Goal: Information Seeking & Learning: Find contact information

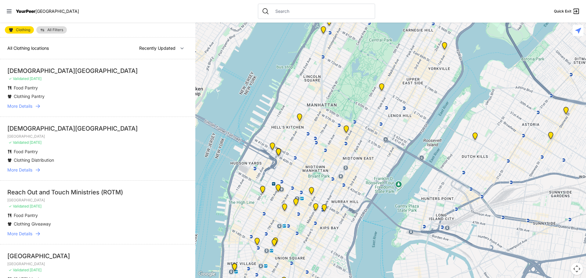
drag, startPoint x: 452, startPoint y: 232, endPoint x: 436, endPoint y: 82, distance: 150.6
click at [436, 82] on div at bounding box center [390, 150] width 390 height 255
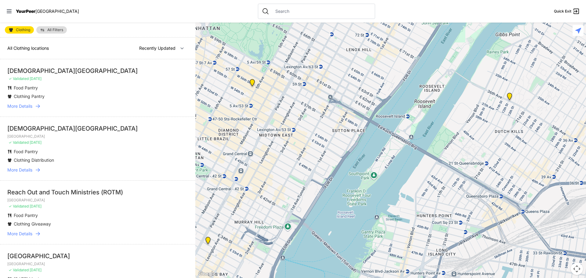
drag, startPoint x: 298, startPoint y: 119, endPoint x: 308, endPoint y: 131, distance: 15.8
click at [308, 131] on div at bounding box center [390, 150] width 390 height 255
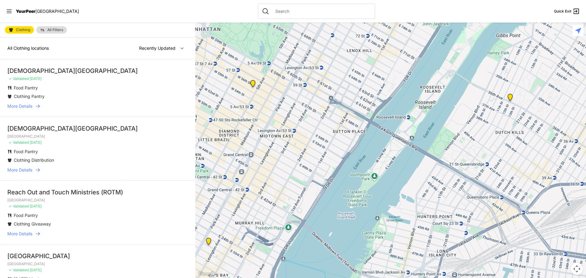
click at [252, 85] on img at bounding box center [253, 85] width 8 height 10
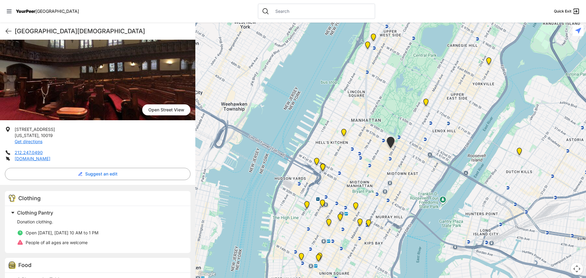
scroll to position [61, 0]
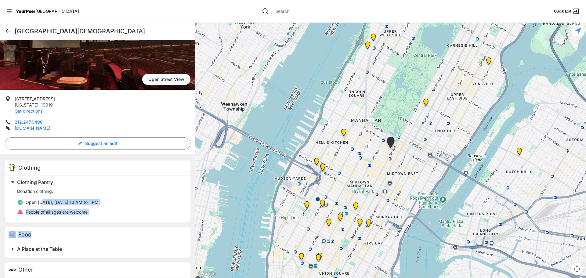
drag, startPoint x: 42, startPoint y: 202, endPoint x: 110, endPoint y: 231, distance: 74.3
click at [110, 231] on div "Clothing Clothing Pantry Donation clothing. Open [DATE], [DATE] 10 AM to 1 PM P…" at bounding box center [97, 226] width 195 height 144
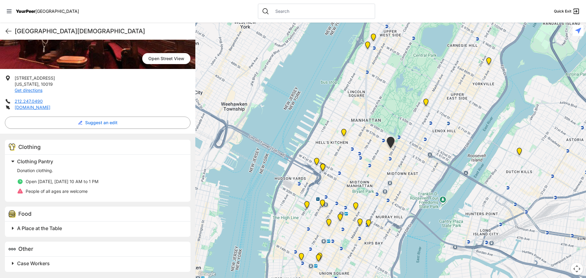
click at [44, 227] on span "A Place at the Table" at bounding box center [39, 228] width 45 height 6
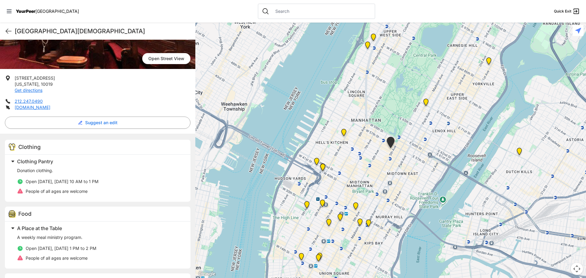
scroll to position [113, 0]
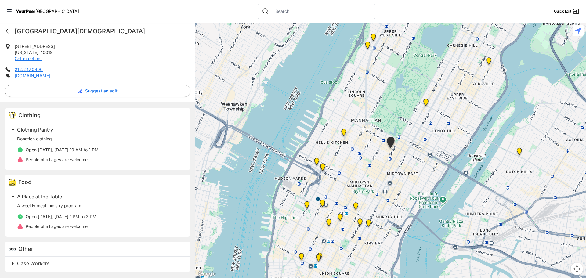
click at [37, 264] on span "Case Workers" at bounding box center [33, 263] width 33 height 6
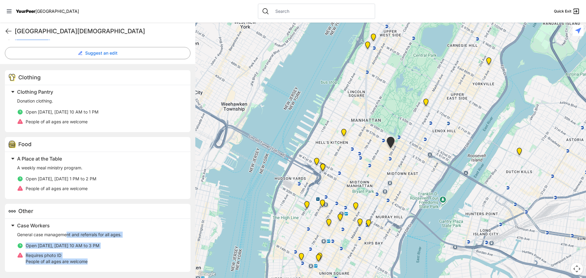
drag, startPoint x: 68, startPoint y: 233, endPoint x: 92, endPoint y: 258, distance: 34.3
click at [90, 264] on div "General case management and referrals for all ages. Open [DATE], [DATE] 10 AM t…" at bounding box center [100, 248] width 166 height 33
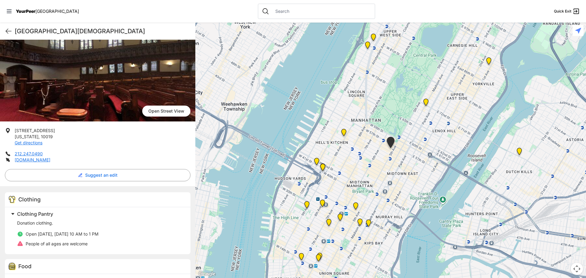
scroll to position [0, 0]
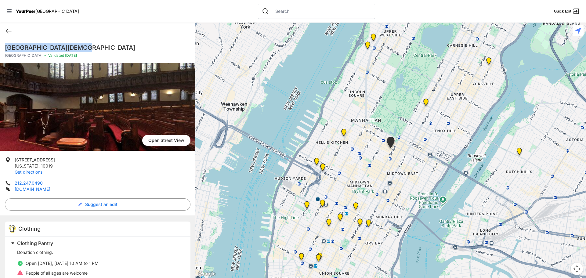
drag, startPoint x: 83, startPoint y: 46, endPoint x: 5, endPoint y: 49, distance: 77.2
click at [5, 49] on h1 "[GEOGRAPHIC_DATA][DEMOGRAPHIC_DATA]" at bounding box center [97, 47] width 185 height 9
copy h1 "[GEOGRAPHIC_DATA][DEMOGRAPHIC_DATA]"
drag, startPoint x: 50, startPoint y: 166, endPoint x: 11, endPoint y: 160, distance: 39.5
click at [11, 160] on li "[STREET_ADDRESS][US_STATE] Get directions" at bounding box center [97, 166] width 185 height 18
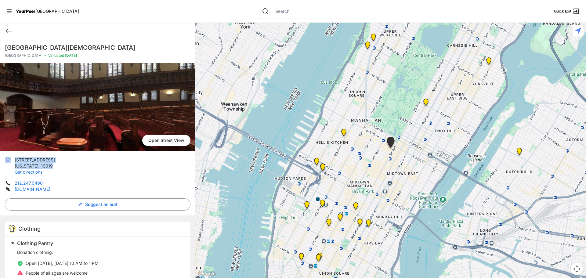
copy li "[STREET_ADDRESS][US_STATE]"
drag, startPoint x: 46, startPoint y: 185, endPoint x: 15, endPoint y: 183, distance: 31.8
click at [15, 183] on li "212.247.0490" at bounding box center [97, 183] width 185 height 6
copy link "212.247.0490"
click at [41, 188] on link "[DOMAIN_NAME]" at bounding box center [33, 188] width 36 height 5
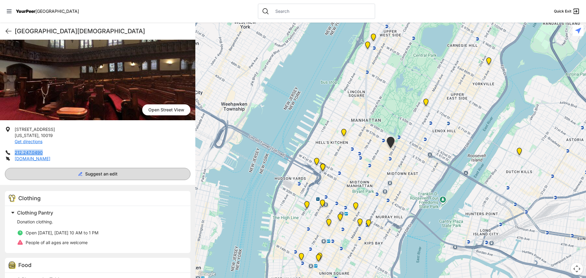
scroll to position [61, 0]
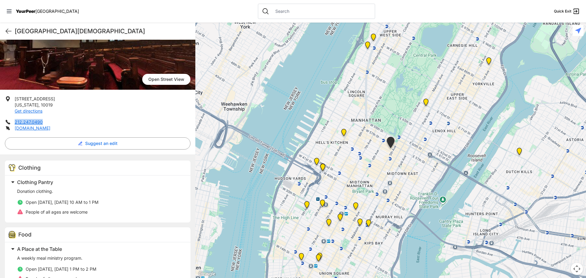
drag, startPoint x: 25, startPoint y: 201, endPoint x: 125, endPoint y: 202, distance: 99.7
click at [125, 202] on li "Open [DATE], [DATE] 10 AM to 1 PM" at bounding box center [100, 202] width 166 height 6
copy span "Open [DATE], [DATE] 10 AM to 1 PM"
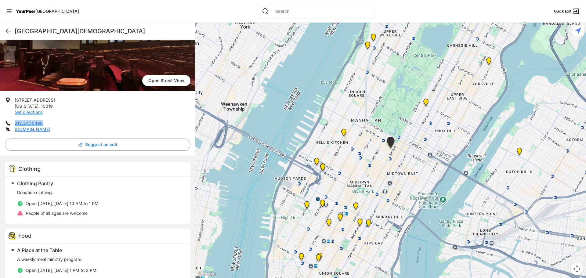
scroll to position [0, 0]
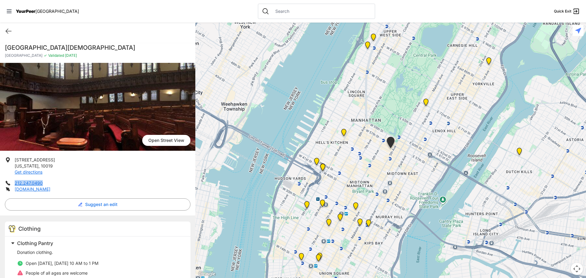
click at [519, 152] on img "Fancy Thrift Shop" at bounding box center [519, 153] width 8 height 10
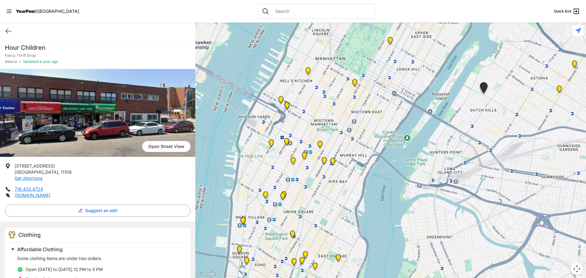
drag, startPoint x: 303, startPoint y: 201, endPoint x: 399, endPoint y: 141, distance: 112.9
click at [399, 141] on div at bounding box center [390, 150] width 390 height 255
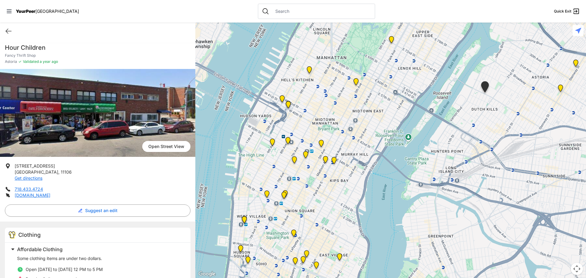
click at [321, 143] on img at bounding box center [321, 145] width 8 height 10
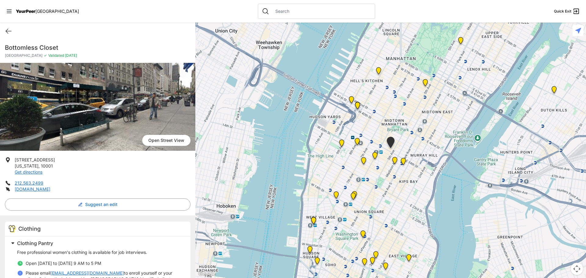
click at [395, 161] on img "Greater New York City" at bounding box center [395, 162] width 8 height 10
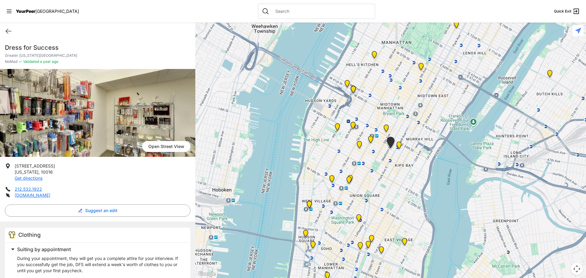
click at [399, 144] on img "Mainchance Adult Drop-in Center" at bounding box center [399, 147] width 8 height 10
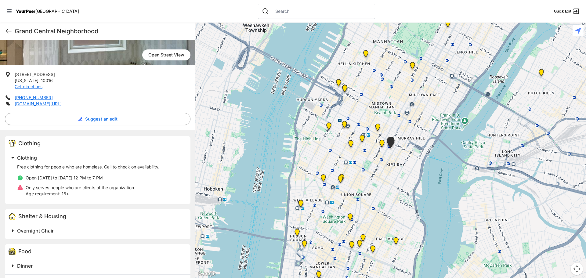
scroll to position [122, 0]
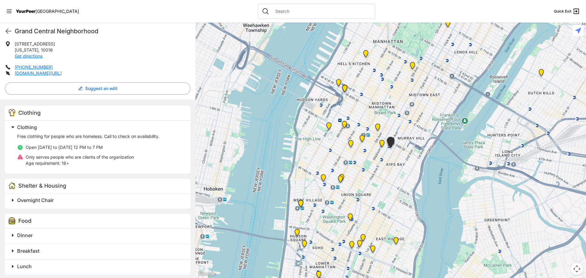
click at [382, 143] on img "Greater New York City" at bounding box center [382, 145] width 8 height 10
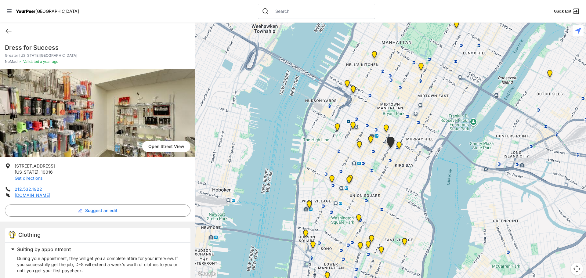
click at [385, 128] on img at bounding box center [386, 129] width 8 height 10
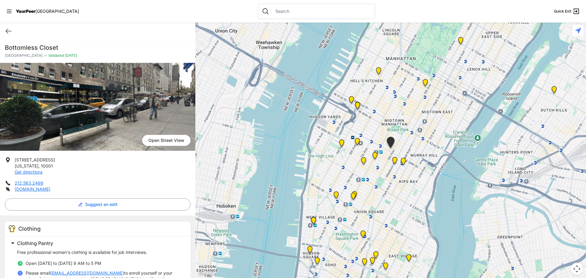
click at [373, 158] on img "Headquarters" at bounding box center [375, 157] width 8 height 10
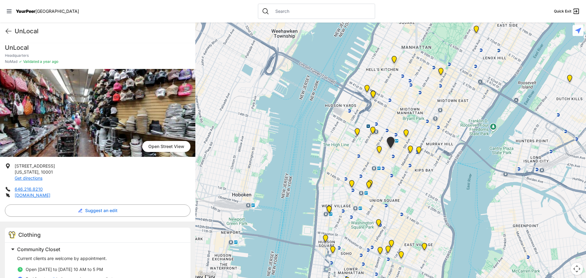
scroll to position [31, 0]
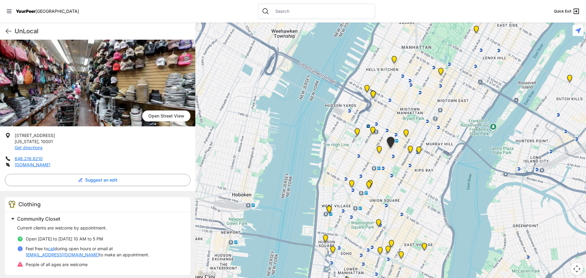
click at [379, 148] on img "New Location, Headquarters" at bounding box center [379, 151] width 8 height 10
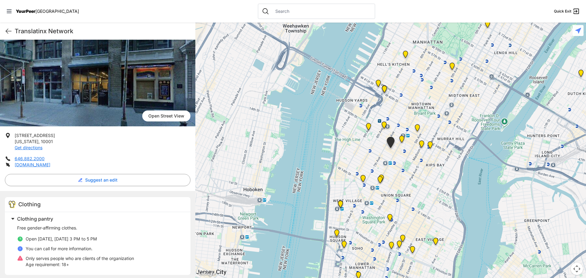
scroll to position [61, 0]
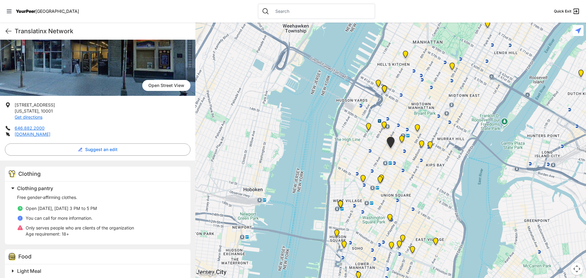
click at [384, 123] on img "Antonio Olivieri Drop-in Center" at bounding box center [384, 126] width 8 height 10
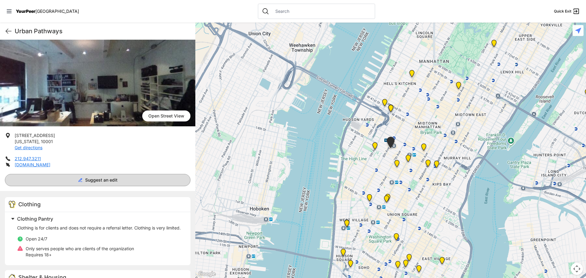
scroll to position [61, 0]
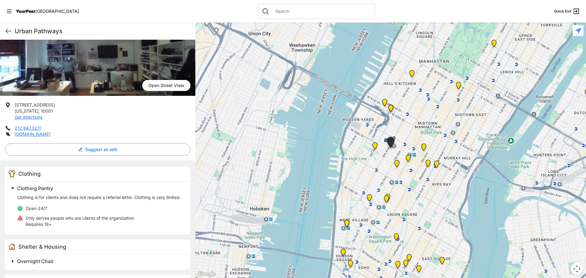
click at [375, 145] on img "Chelsea" at bounding box center [375, 147] width 8 height 10
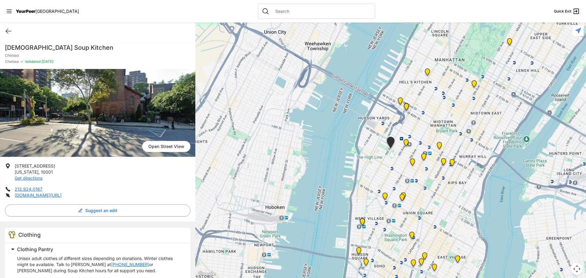
click at [406, 106] on img "Metro Baptist Church" at bounding box center [406, 108] width 8 height 10
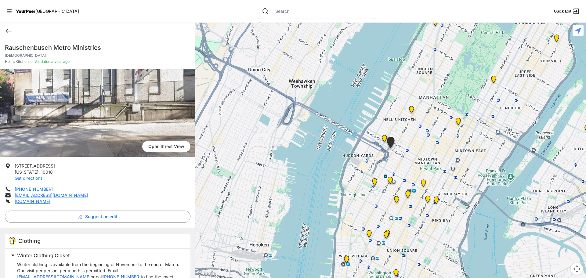
click at [384, 137] on img "New York" at bounding box center [384, 140] width 8 height 10
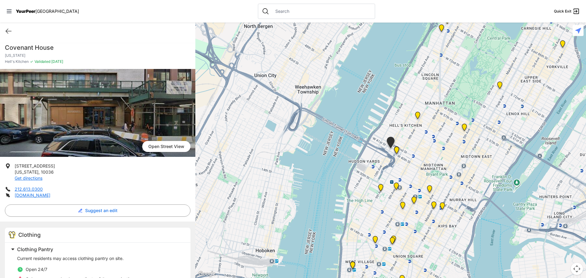
click at [416, 114] on img "9th Avenue Drop-in Center" at bounding box center [418, 117] width 8 height 10
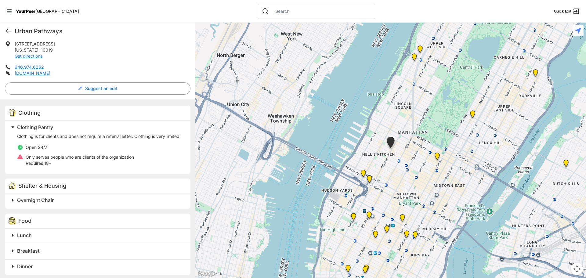
scroll to position [92, 0]
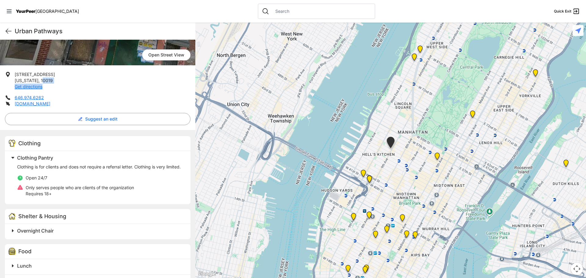
drag, startPoint x: 46, startPoint y: 86, endPoint x: 40, endPoint y: 82, distance: 7.1
click at [40, 82] on p "[STREET_ADDRESS][US_STATE] Get directions" at bounding box center [35, 80] width 40 height 18
click at [95, 89] on li "[STREET_ADDRESS][US_STATE] Get directions" at bounding box center [97, 80] width 185 height 18
click at [65, 80] on li "[STREET_ADDRESS][US_STATE] Get directions" at bounding box center [97, 80] width 185 height 18
drag, startPoint x: 51, startPoint y: 79, endPoint x: 13, endPoint y: 73, distance: 38.0
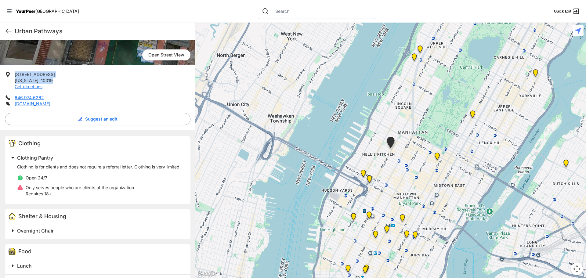
click at [13, 73] on li "[STREET_ADDRESS][US_STATE] Get directions" at bounding box center [97, 80] width 185 height 18
copy p "[STREET_ADDRESS][US_STATE]"
drag, startPoint x: 45, startPoint y: 96, endPoint x: 15, endPoint y: 98, distance: 29.9
click at [15, 98] on li "646.974.6262" at bounding box center [97, 98] width 185 height 6
copy link "646.974.6262"
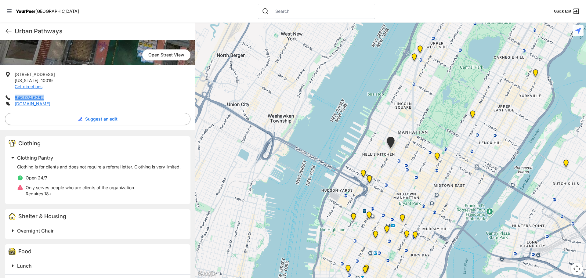
click at [401, 217] on img at bounding box center [402, 219] width 8 height 10
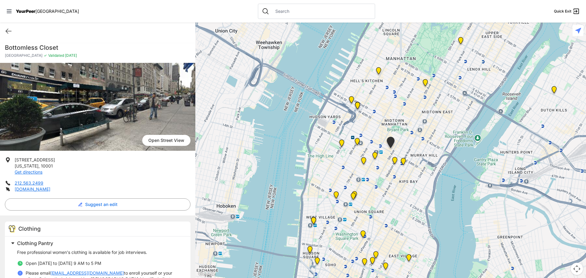
click at [364, 161] on img "New Location, Headquarters" at bounding box center [364, 162] width 8 height 10
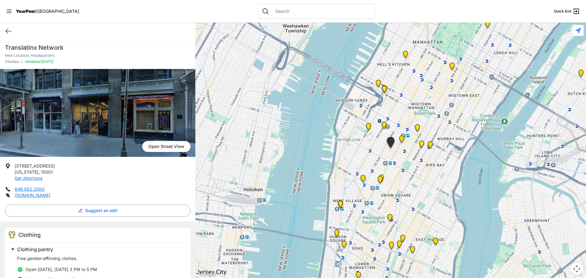
click at [384, 124] on img "Antonio Olivieri Drop-in Center" at bounding box center [384, 126] width 8 height 10
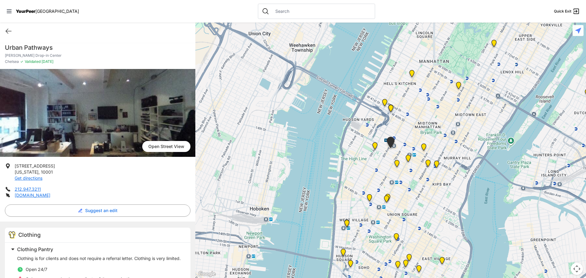
click at [375, 147] on img "Chelsea" at bounding box center [375, 147] width 8 height 10
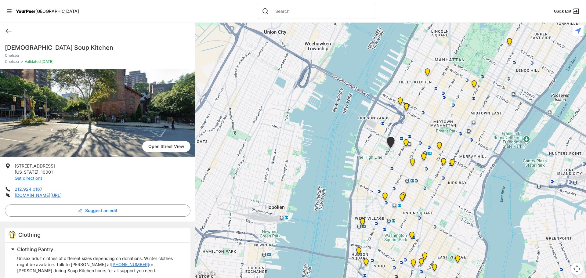
click at [384, 196] on img "Church of the Village" at bounding box center [385, 197] width 8 height 10
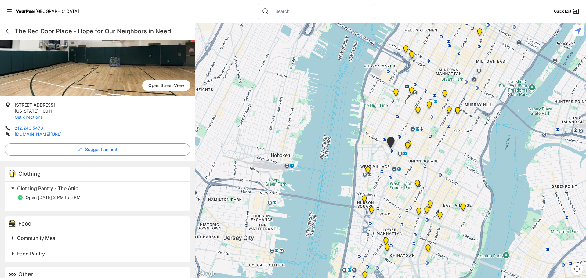
scroll to position [86, 0]
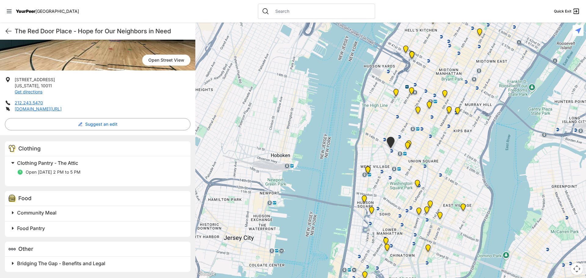
click at [409, 141] on img "Church of St. Francis Xavier - Front Entrance" at bounding box center [409, 145] width 8 height 10
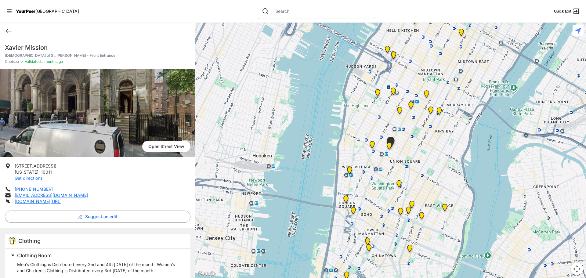
click at [389, 147] on img "Back of the Church" at bounding box center [389, 147] width 8 height 10
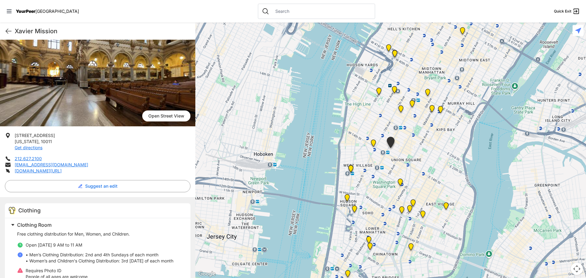
scroll to position [61, 0]
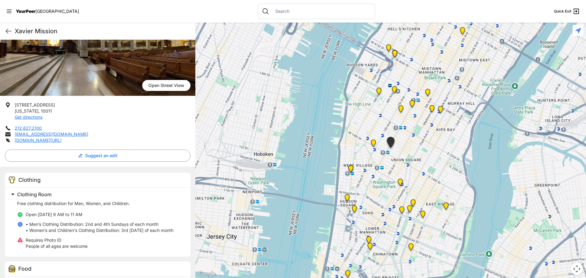
click at [398, 181] on img "Harvey Milk High School" at bounding box center [400, 183] width 8 height 10
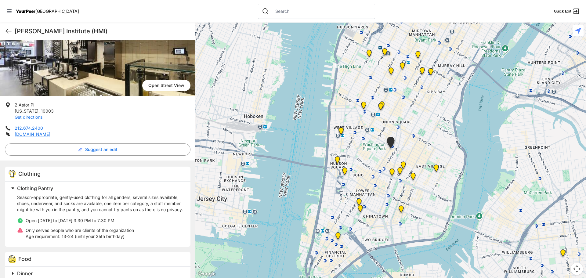
scroll to position [92, 0]
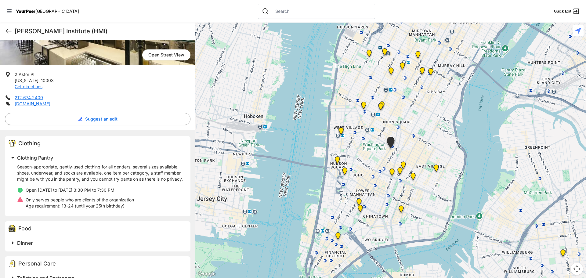
click at [341, 131] on img "Greenwich Village" at bounding box center [341, 132] width 8 height 10
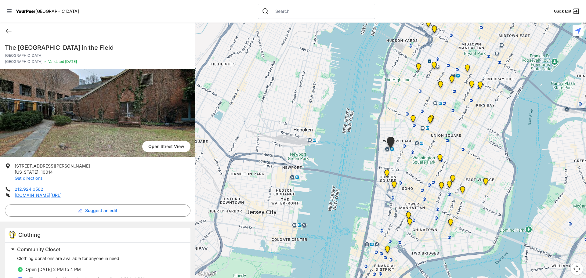
click at [438, 157] on img "Harvey Milk High School" at bounding box center [440, 159] width 8 height 10
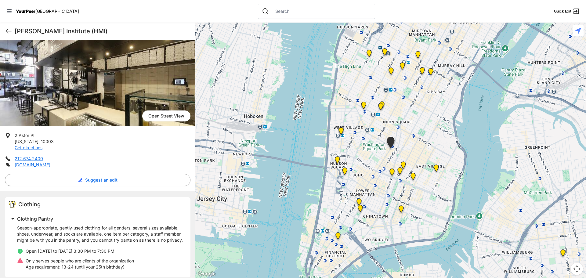
scroll to position [61, 0]
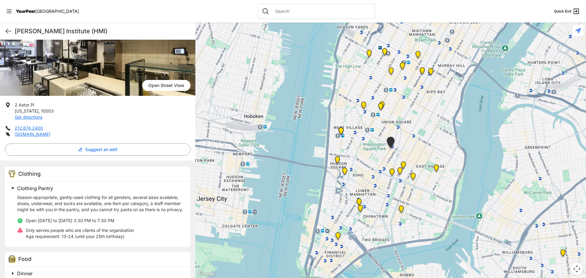
click at [338, 160] on img at bounding box center [337, 161] width 8 height 10
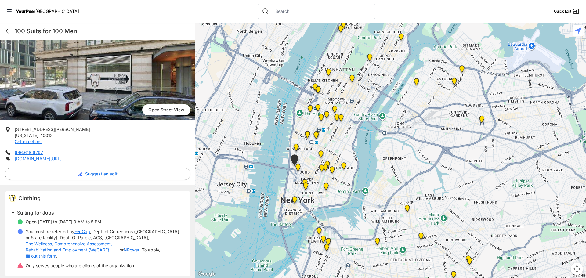
scroll to position [61, 0]
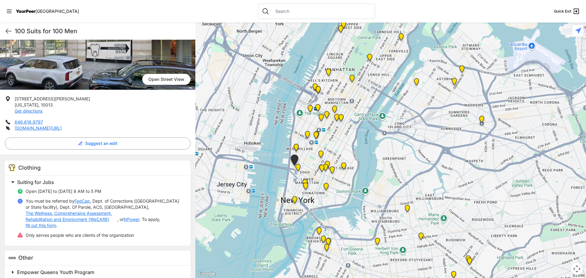
click at [298, 168] on img "Main Location, SoHo, DYCD Youth Drop-in Center" at bounding box center [298, 169] width 8 height 10
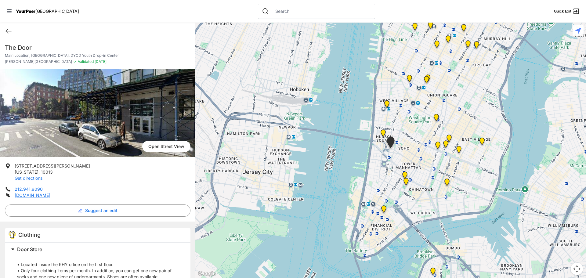
scroll to position [31, 0]
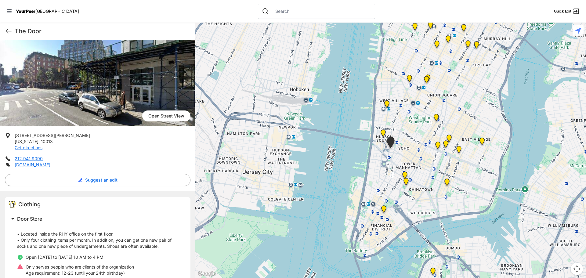
click at [436, 117] on img "Harvey Milk High School" at bounding box center [436, 119] width 8 height 10
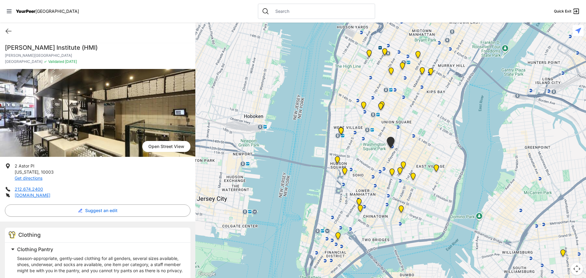
click at [437, 167] on img "Manhattan" at bounding box center [436, 169] width 8 height 10
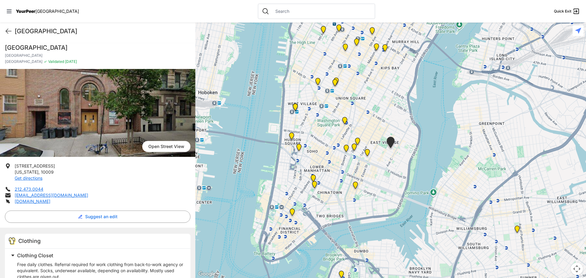
scroll to position [31, 0]
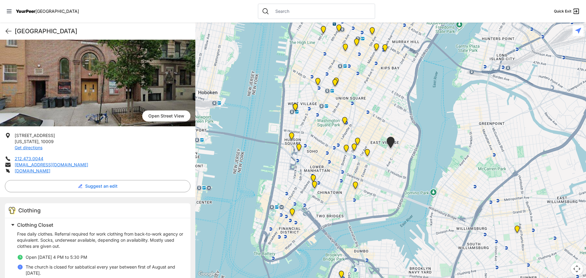
click at [356, 140] on img "Maryhouse" at bounding box center [358, 143] width 8 height 10
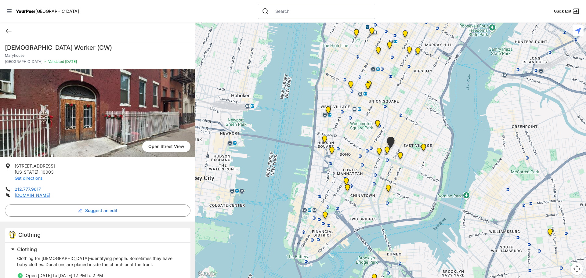
click at [380, 150] on img "Bowery Campus" at bounding box center [379, 153] width 8 height 10
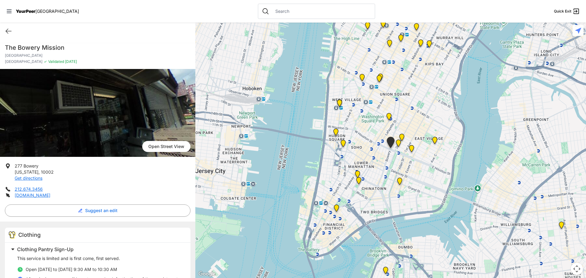
click at [397, 144] on img "St. Joseph House" at bounding box center [398, 144] width 8 height 10
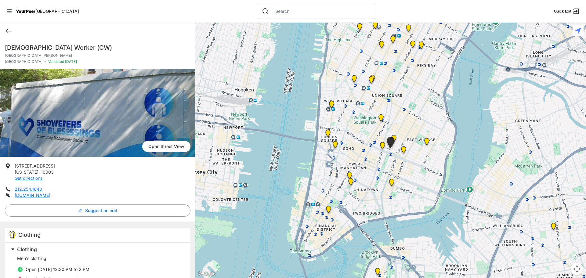
click at [400, 150] on img "University Community Social Services (UCSS)" at bounding box center [404, 151] width 8 height 10
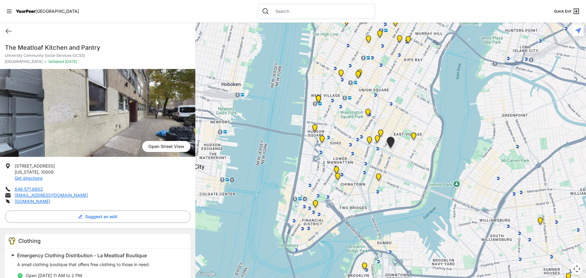
click at [315, 126] on img at bounding box center [315, 129] width 8 height 10
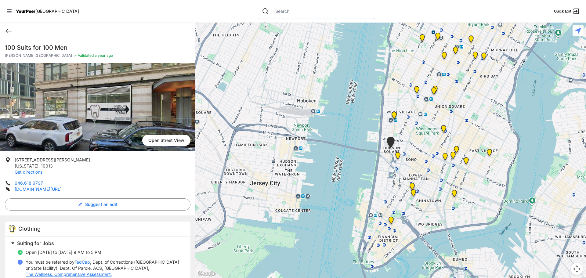
click at [398, 156] on img "Main Location, SoHo, DYCD Youth Drop-in Center" at bounding box center [398, 157] width 8 height 10
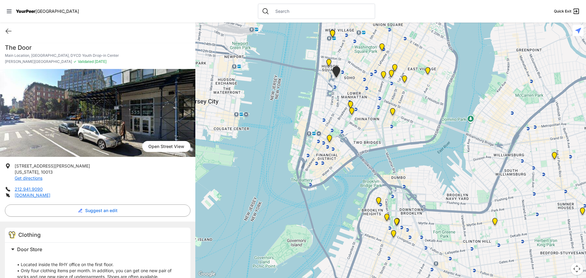
drag, startPoint x: 433, startPoint y: 188, endPoint x: 378, endPoint y: 117, distance: 89.3
click at [378, 117] on div at bounding box center [390, 150] width 390 height 255
click at [348, 104] on img "Tribeca Campus/New York City Rescue Mission" at bounding box center [351, 106] width 8 height 10
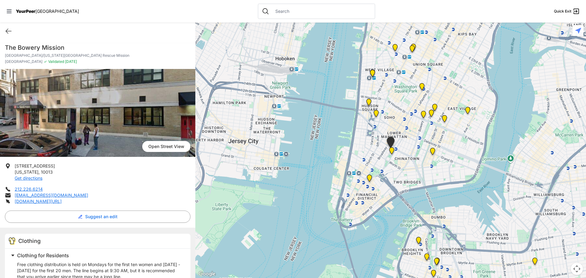
click at [393, 150] on img "Manhattan Criminal Court" at bounding box center [392, 152] width 8 height 10
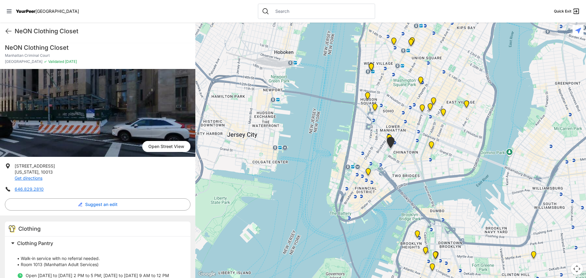
scroll to position [31, 0]
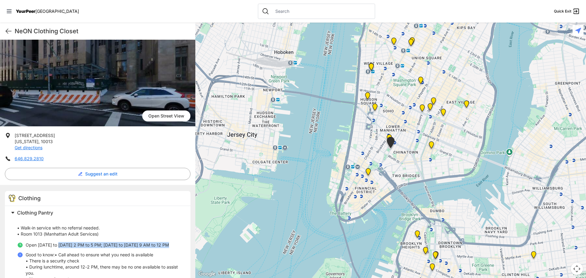
drag, startPoint x: 60, startPoint y: 243, endPoint x: 179, endPoint y: 245, distance: 119.3
click at [179, 245] on li "Open [DATE] to [DATE] 2 PM to 5 PM; [DATE] to [DATE] 9 AM to 12 PM" at bounding box center [100, 245] width 166 height 6
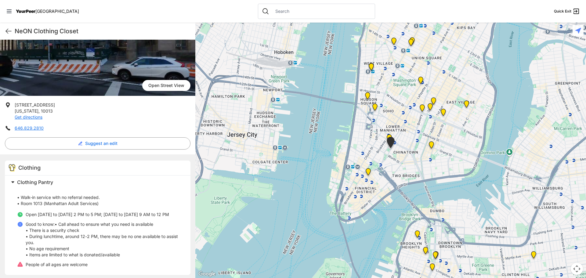
click at [431, 145] on img "Lower East Side Youth Drop-in Center. Yellow doors with grey buzzer on the right" at bounding box center [431, 146] width 8 height 10
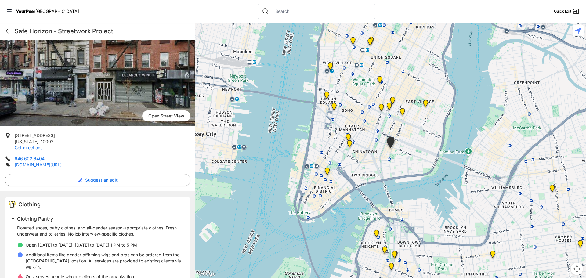
scroll to position [61, 0]
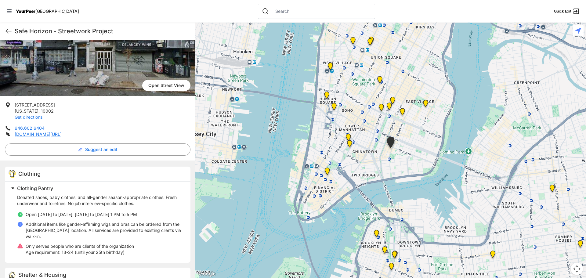
click at [350, 145] on img "Manhattan Criminal Court" at bounding box center [350, 145] width 8 height 10
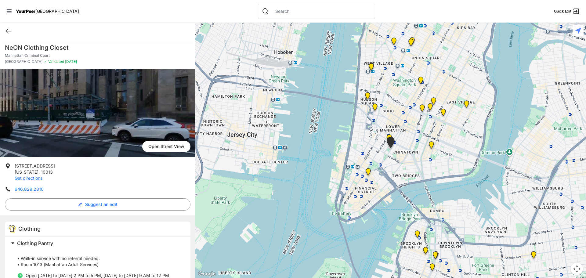
click at [327, 172] on div at bounding box center [390, 150] width 390 height 255
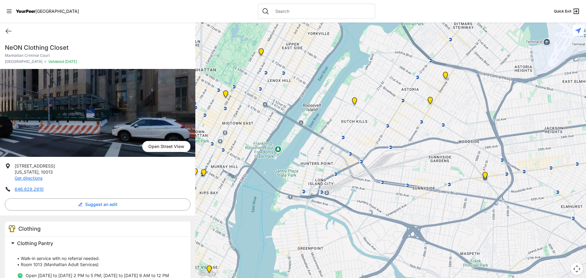
drag, startPoint x: 531, startPoint y: 83, endPoint x: 274, endPoint y: 249, distance: 305.8
click at [274, 249] on div at bounding box center [390, 150] width 390 height 255
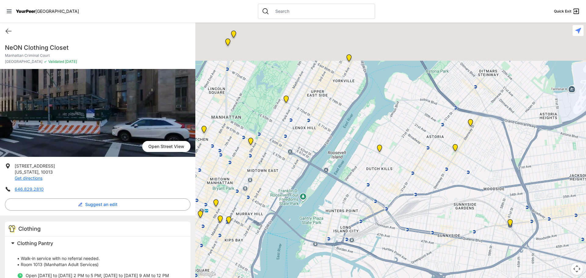
drag, startPoint x: 297, startPoint y: 124, endPoint x: 338, endPoint y: 205, distance: 90.2
click at [338, 205] on div at bounding box center [390, 150] width 390 height 255
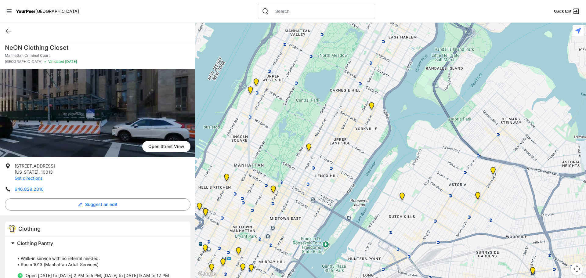
click at [309, 147] on img "Manhattan" at bounding box center [309, 148] width 8 height 10
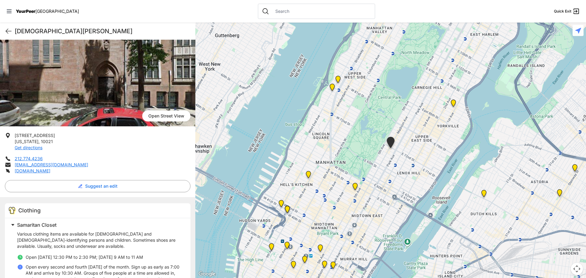
scroll to position [61, 0]
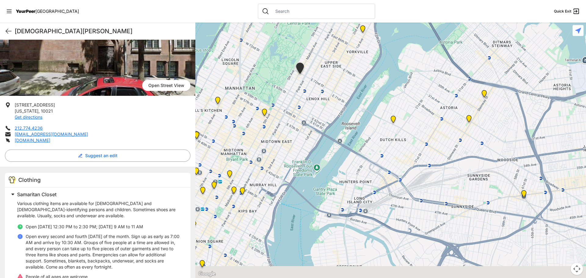
drag, startPoint x: 379, startPoint y: 212, endPoint x: 281, endPoint y: 124, distance: 132.2
click at [281, 124] on div at bounding box center [390, 150] width 390 height 255
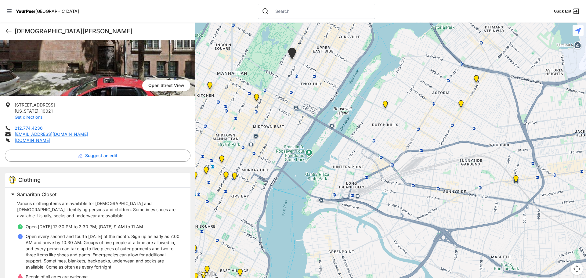
click at [461, 103] on img at bounding box center [461, 105] width 8 height 10
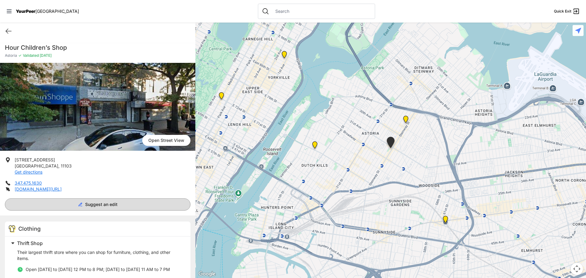
scroll to position [12, 0]
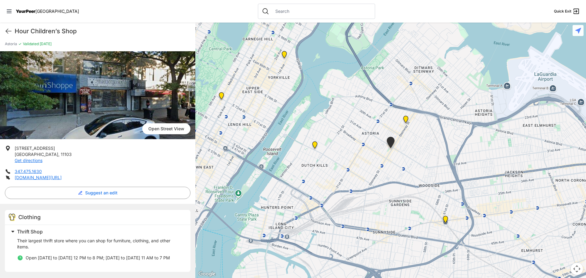
click at [407, 120] on img at bounding box center [406, 121] width 8 height 10
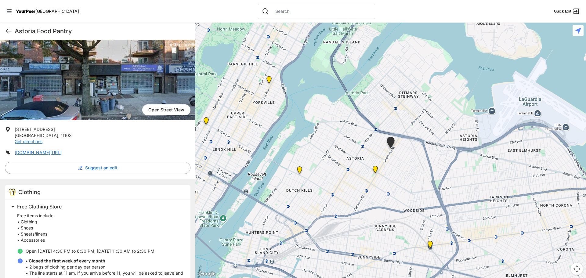
scroll to position [61, 0]
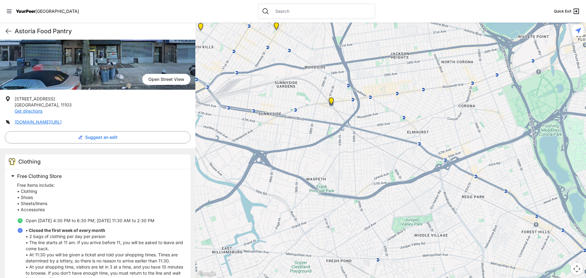
drag, startPoint x: 419, startPoint y: 224, endPoint x: 293, endPoint y: 77, distance: 193.6
click at [293, 77] on div at bounding box center [390, 150] width 390 height 255
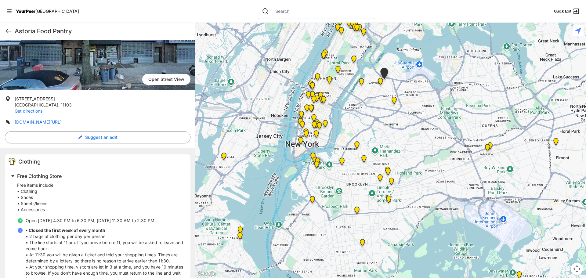
click at [458, 203] on div at bounding box center [390, 150] width 390 height 255
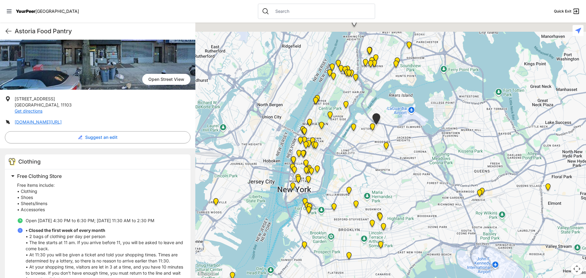
drag, startPoint x: 352, startPoint y: 95, endPoint x: 348, endPoint y: 145, distance: 49.9
click at [348, 145] on div at bounding box center [390, 150] width 390 height 255
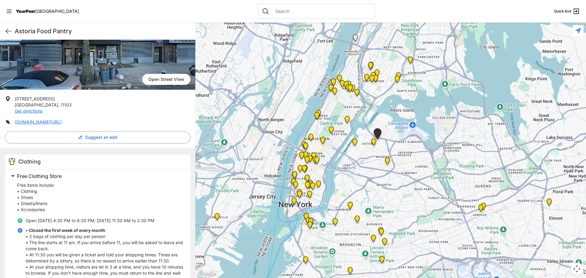
click at [480, 208] on img "Queens" at bounding box center [481, 209] width 8 height 10
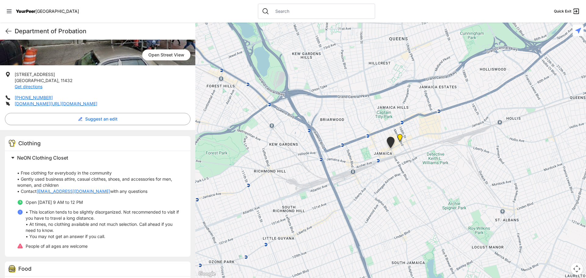
scroll to position [111, 0]
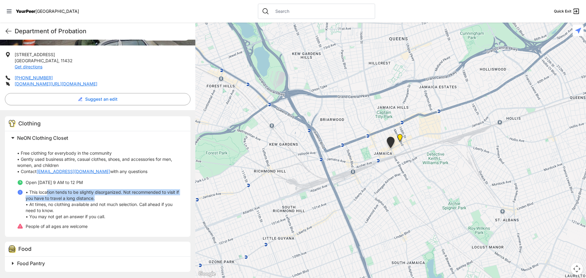
drag, startPoint x: 47, startPoint y: 190, endPoint x: 131, endPoint y: 197, distance: 84.2
click at [131, 197] on p "• This location tends to be slightly disorganized. Not recommended to visit if …" at bounding box center [104, 204] width 157 height 31
click at [399, 137] on img "Jamaica DYCD Youth Drop-in Center - Safe Space (grey door between Tabernacle of…" at bounding box center [400, 139] width 8 height 10
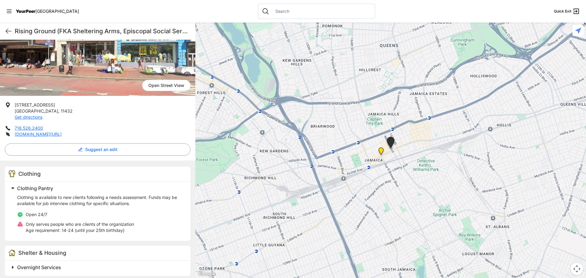
scroll to position [92, 0]
